Goal: Information Seeking & Learning: Learn about a topic

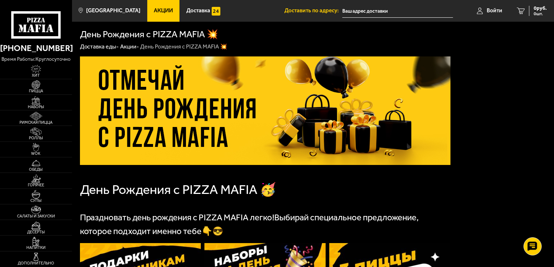
click at [157, 6] on link "Акции" at bounding box center [163, 11] width 33 height 22
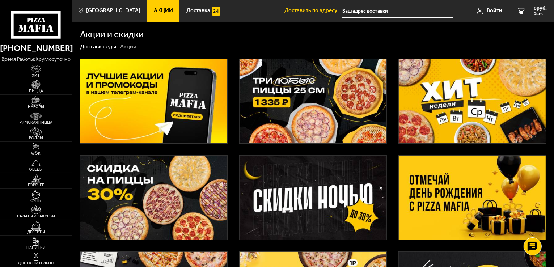
click at [447, 100] on img at bounding box center [472, 101] width 147 height 84
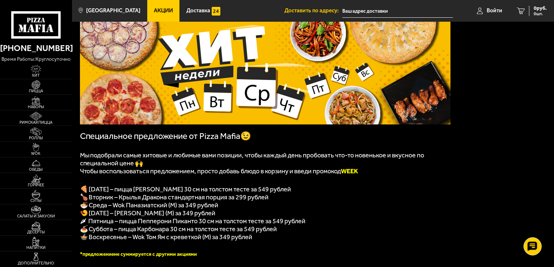
scroll to position [43, 0]
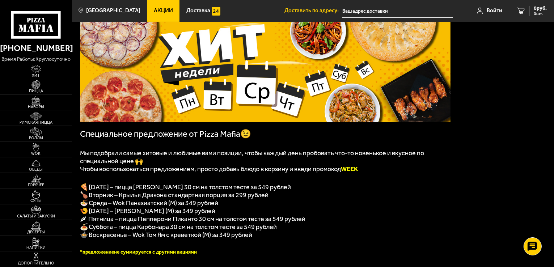
click at [154, 14] on link "Акции" at bounding box center [163, 11] width 33 height 22
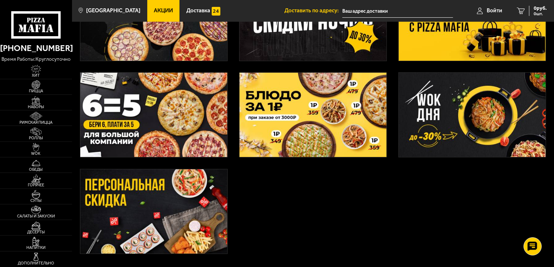
scroll to position [182, 0]
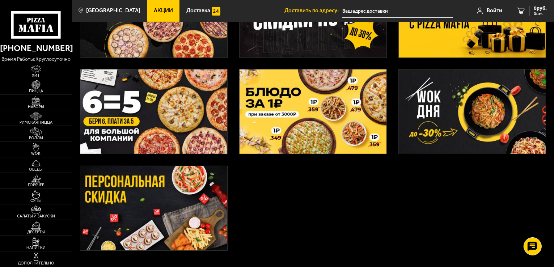
click at [450, 92] on img at bounding box center [472, 112] width 147 height 84
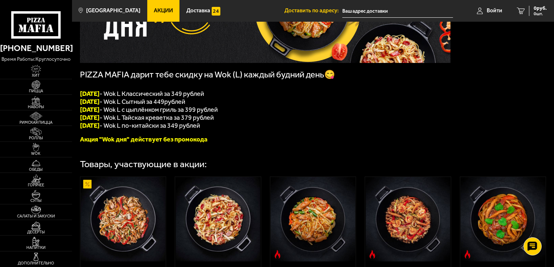
scroll to position [100, 0]
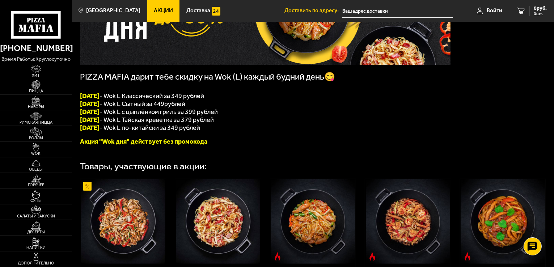
click at [114, 153] on div "PIZZA MAFIA дарит тебе скидку на Wok (L) каждый будний день😋 [DATE] - Wok L Кла…" at bounding box center [313, 146] width 482 height 390
